Goal: Transaction & Acquisition: Subscribe to service/newsletter

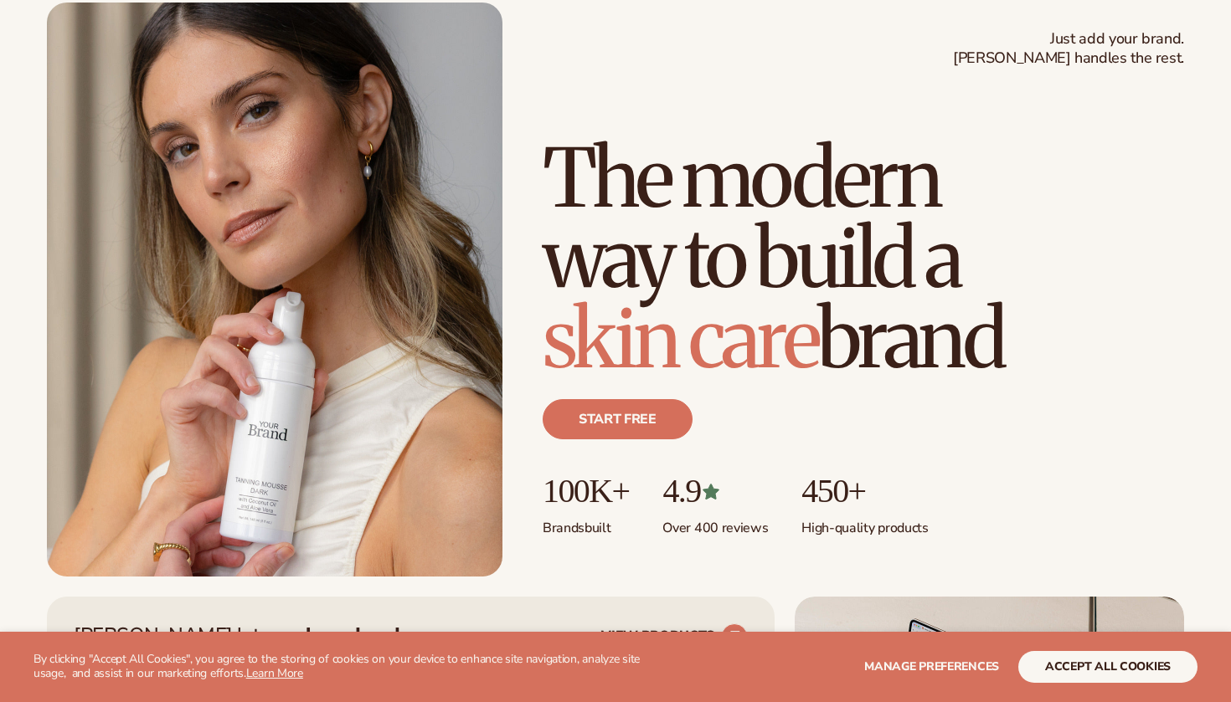
scroll to position [97, 0]
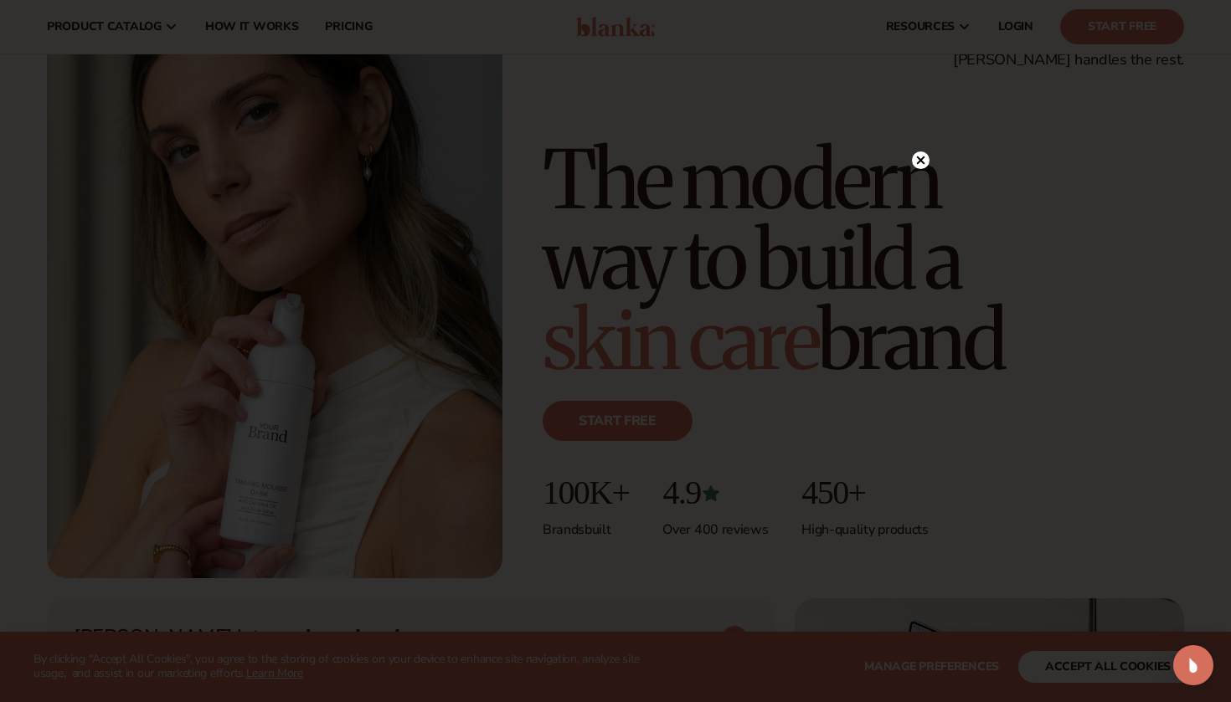
click at [921, 165] on circle at bounding box center [921, 161] width 18 height 18
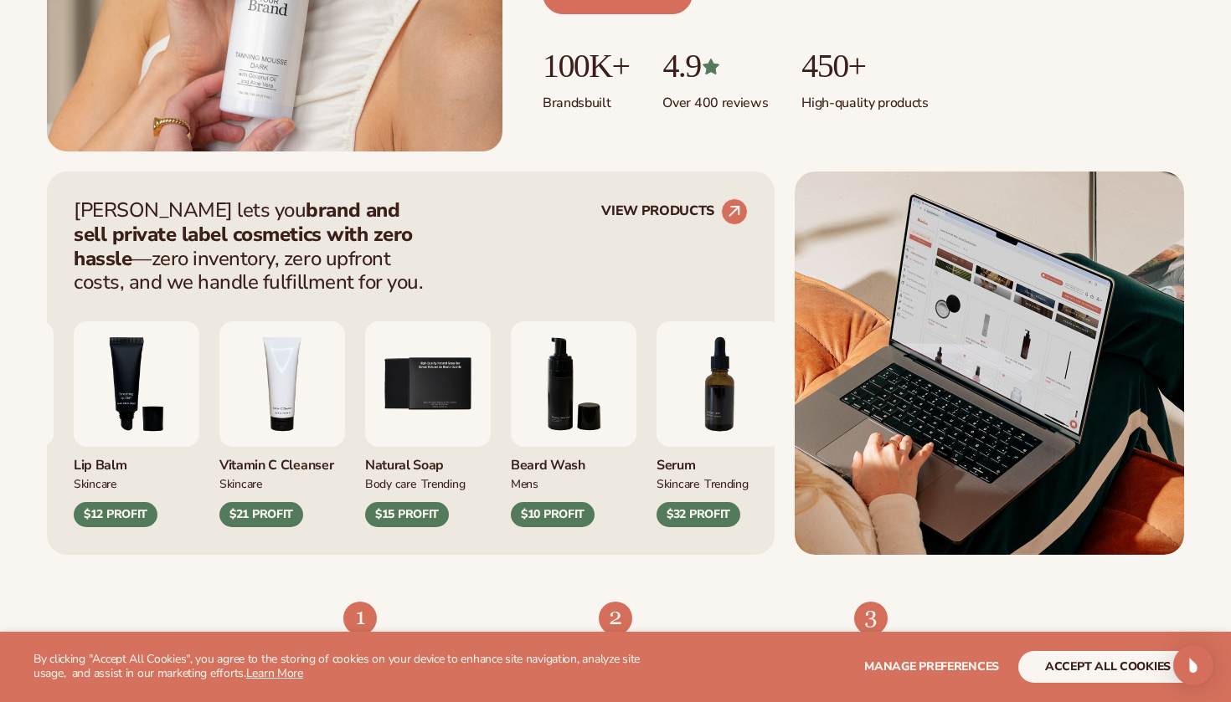
scroll to position [521, 0]
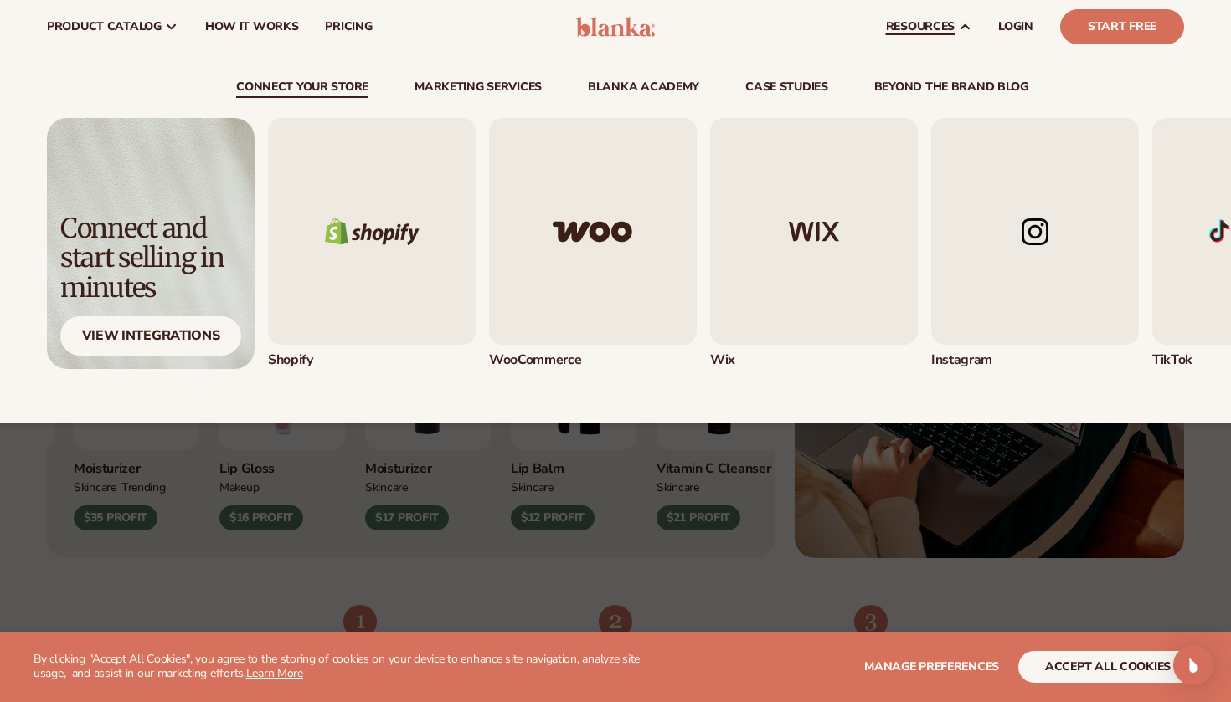
click at [928, 33] on span "resources" at bounding box center [920, 26] width 69 height 13
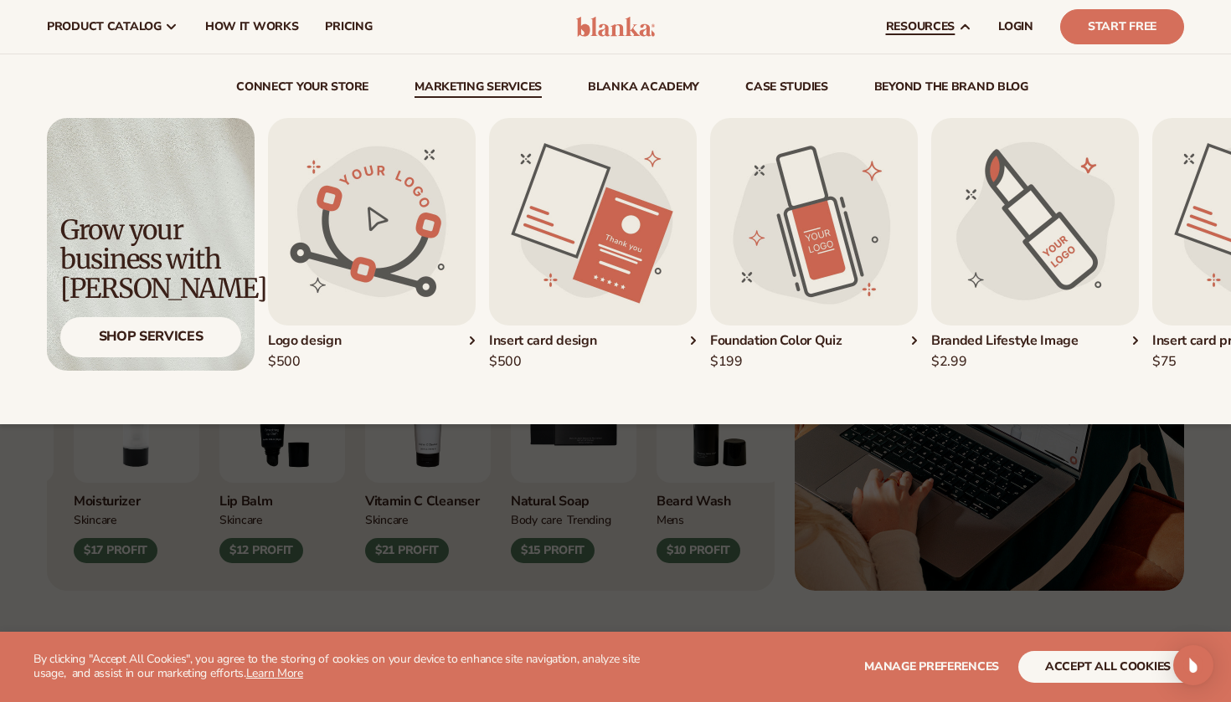
scroll to position [492, 0]
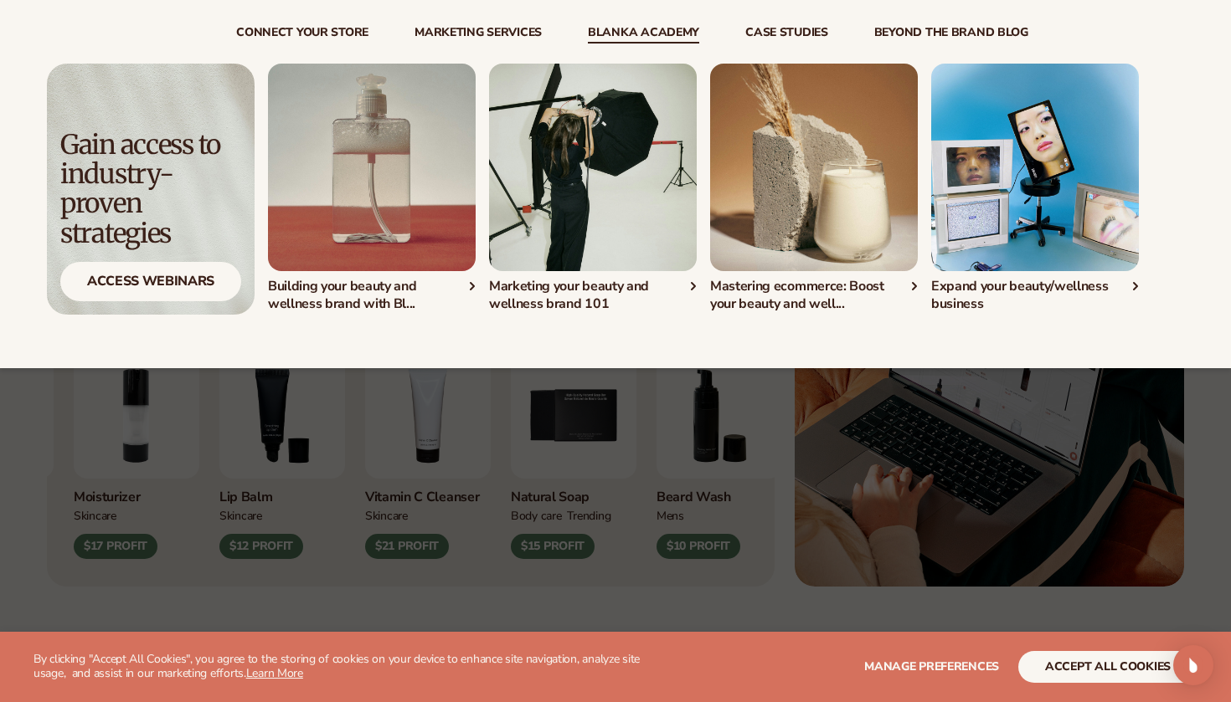
click at [656, 41] on link "Blanka Academy" at bounding box center [643, 35] width 111 height 17
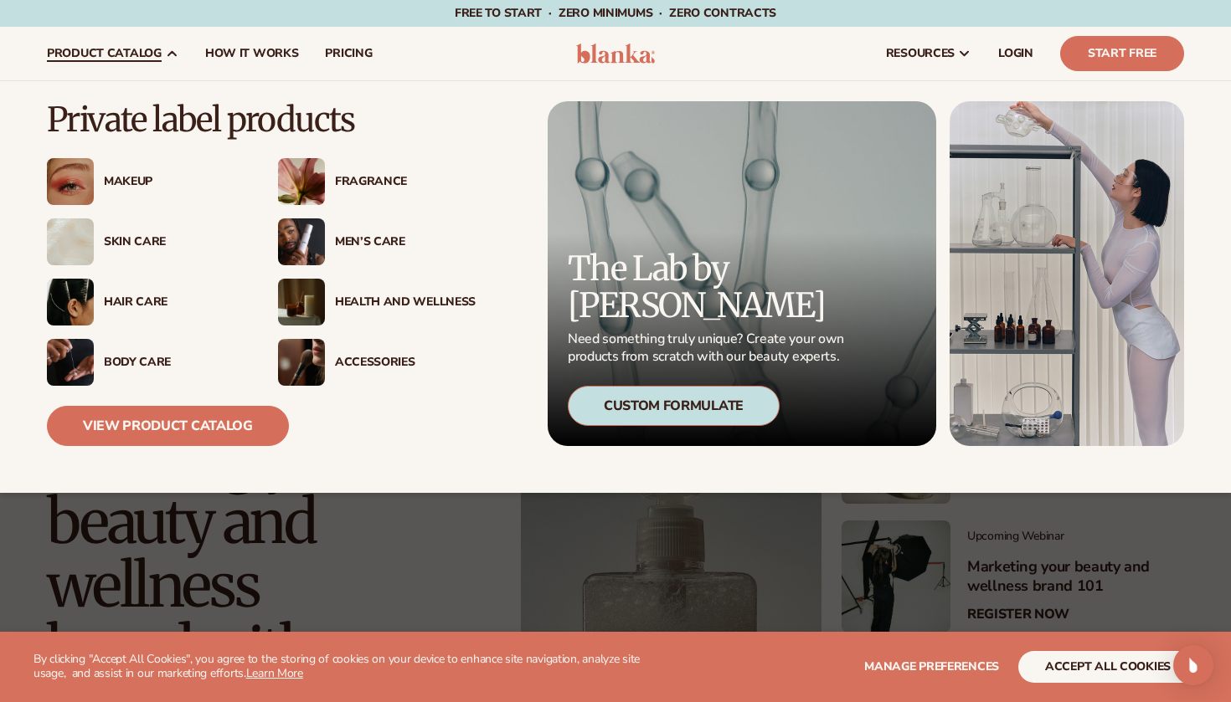
click at [368, 178] on div "Fragrance" at bounding box center [405, 182] width 141 height 14
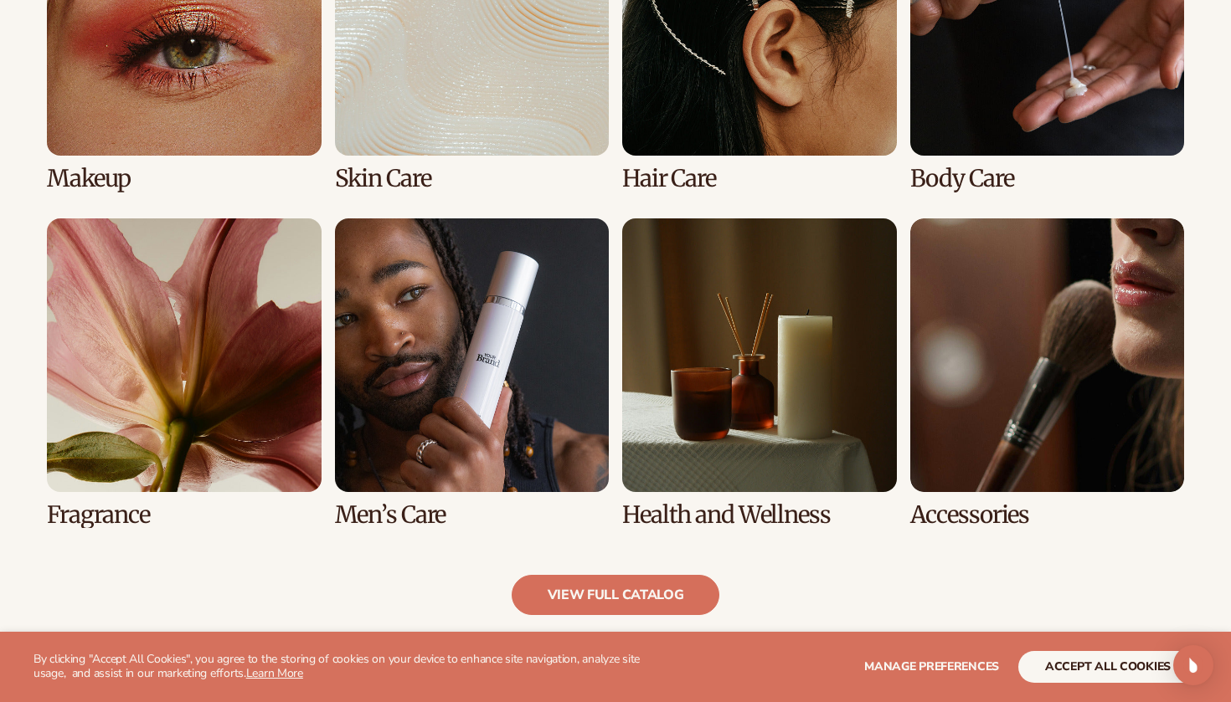
scroll to position [1401, 0]
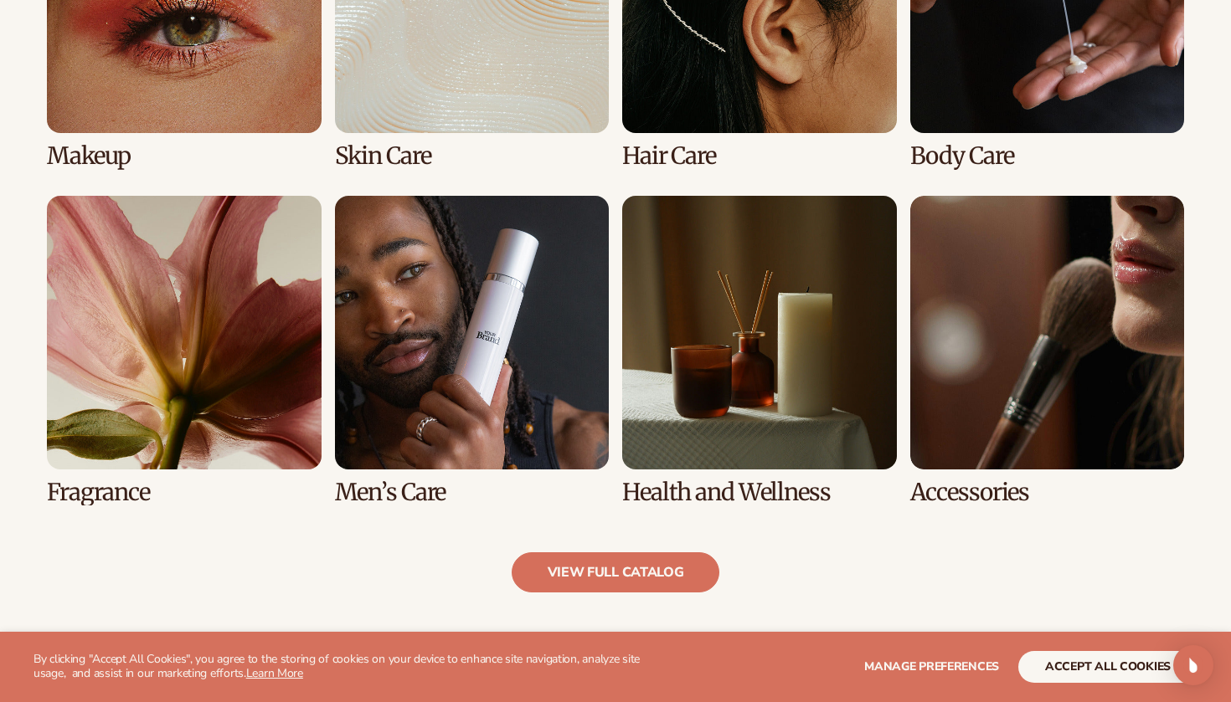
click at [187, 337] on link "5 / 8" at bounding box center [184, 351] width 275 height 310
click at [195, 388] on link "5 / 8" at bounding box center [184, 351] width 275 height 310
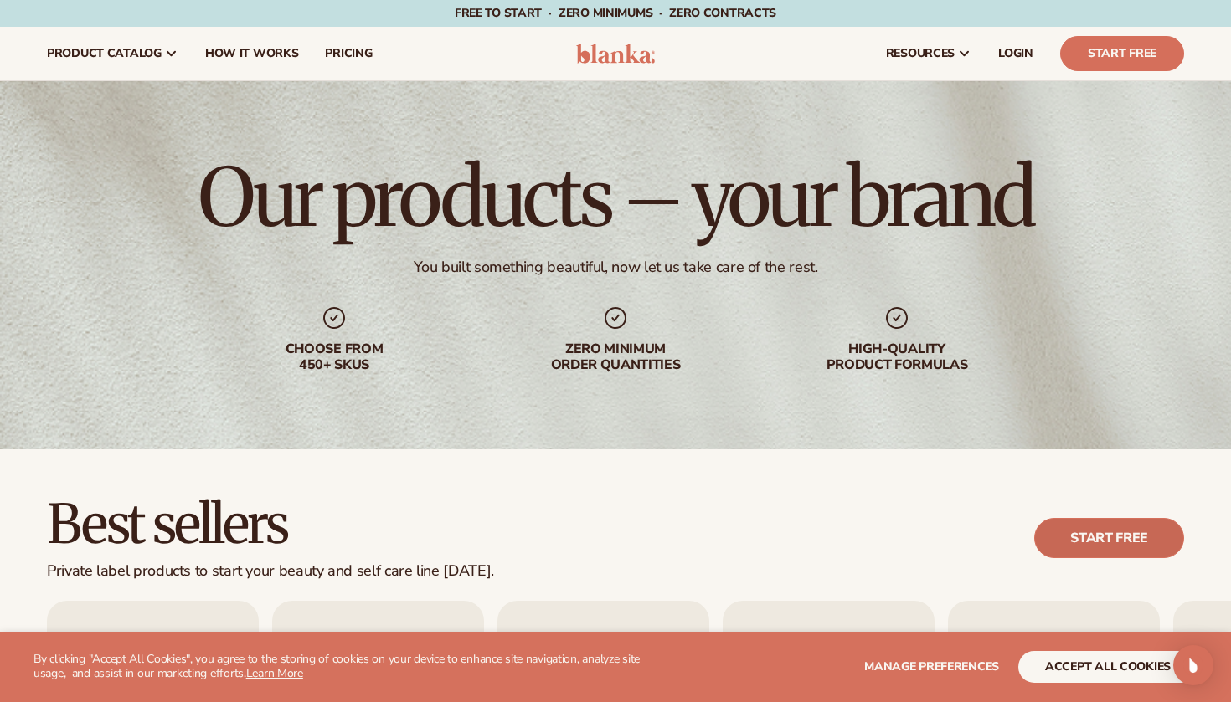
click at [1090, 544] on link "Start free" at bounding box center [1109, 538] width 150 height 40
